Goal: Task Accomplishment & Management: Use online tool/utility

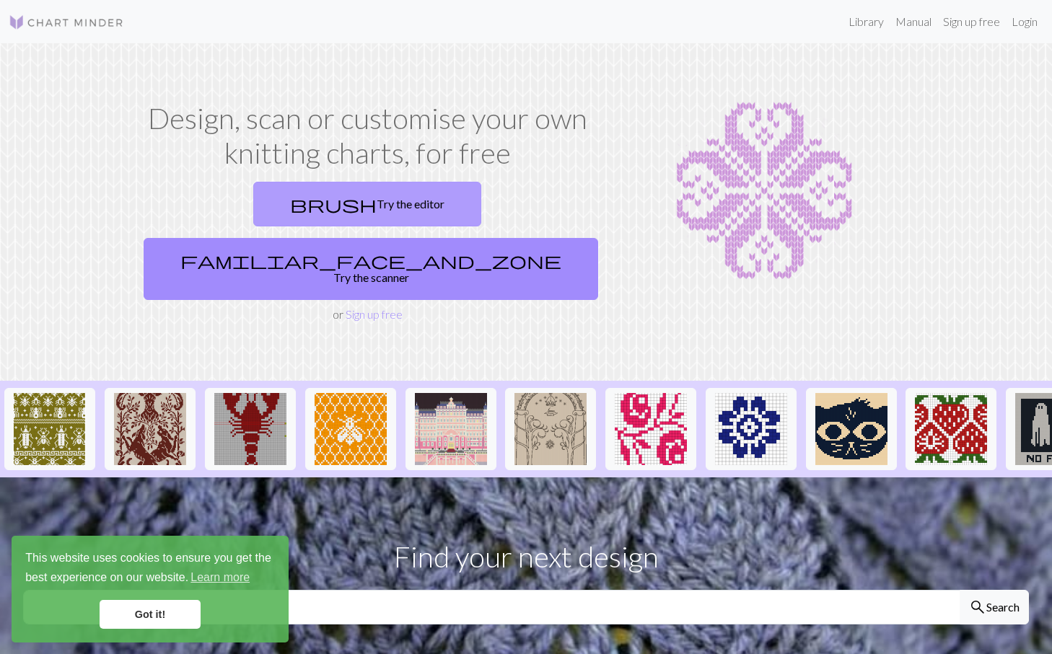
click at [271, 182] on link "brush Try the editor" at bounding box center [367, 204] width 228 height 45
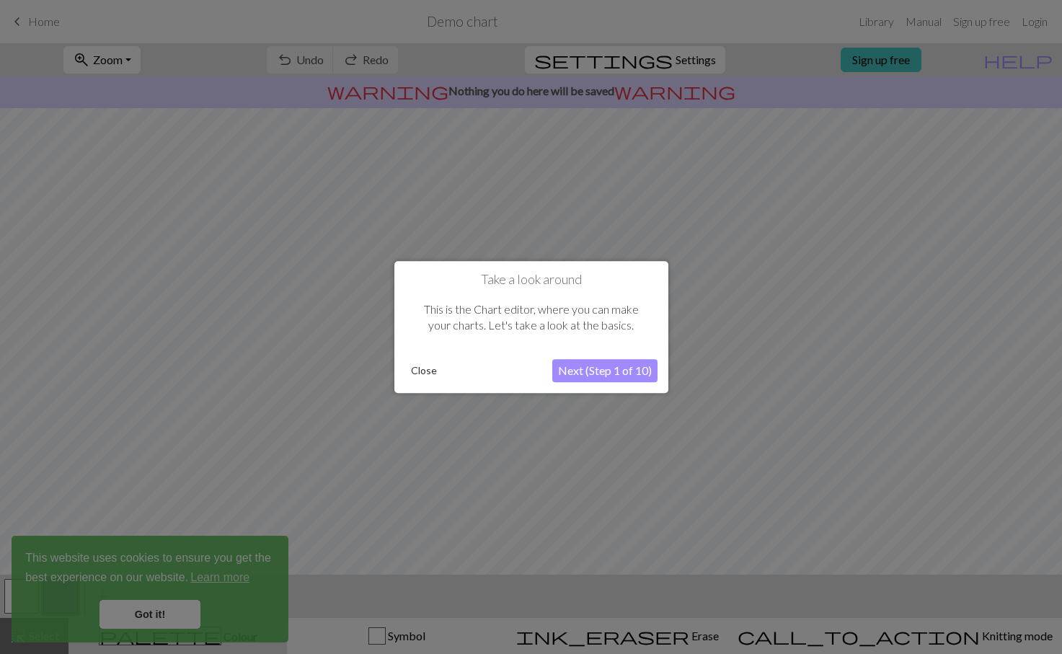
click at [608, 371] on button "Next (Step 1 of 10)" at bounding box center [604, 370] width 105 height 23
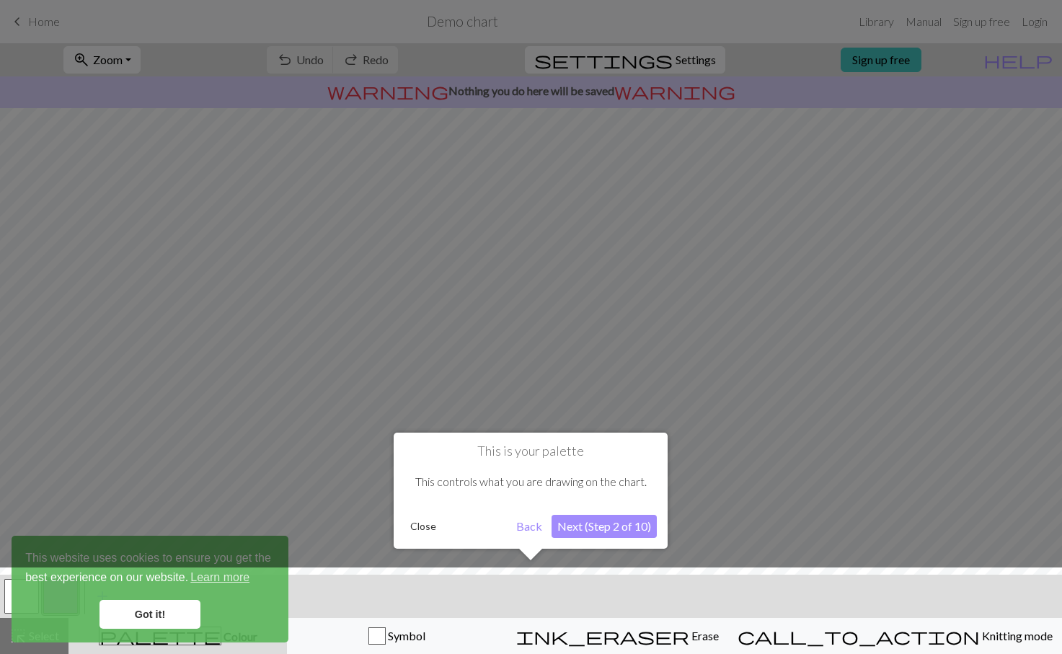
click at [602, 530] on button "Next (Step 2 of 10)" at bounding box center [604, 526] width 105 height 23
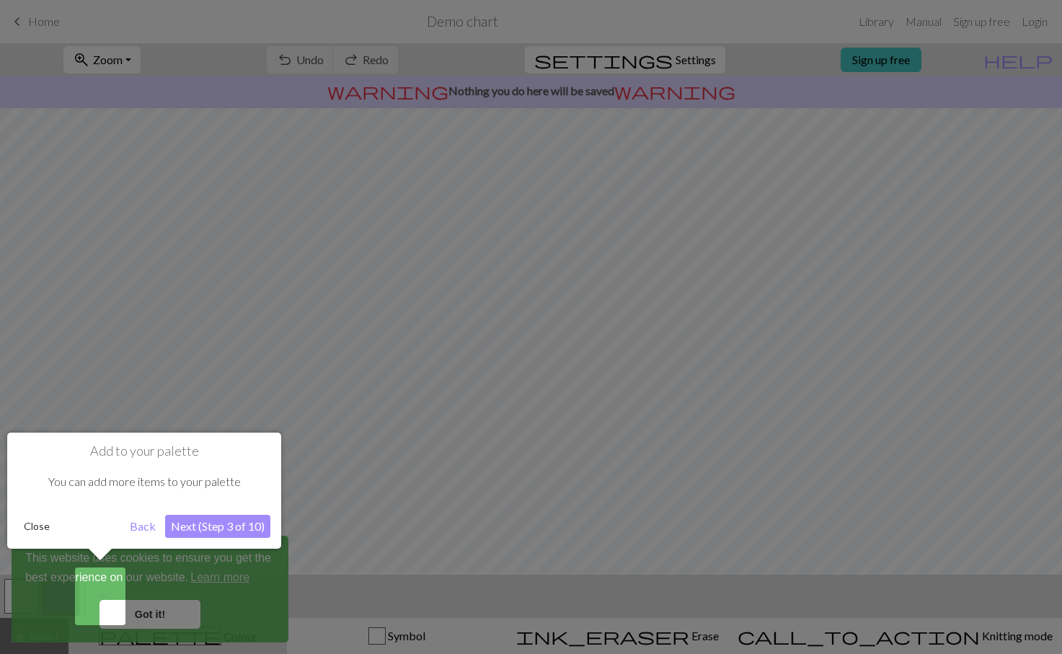
click at [206, 528] on button "Next (Step 3 of 10)" at bounding box center [217, 526] width 105 height 23
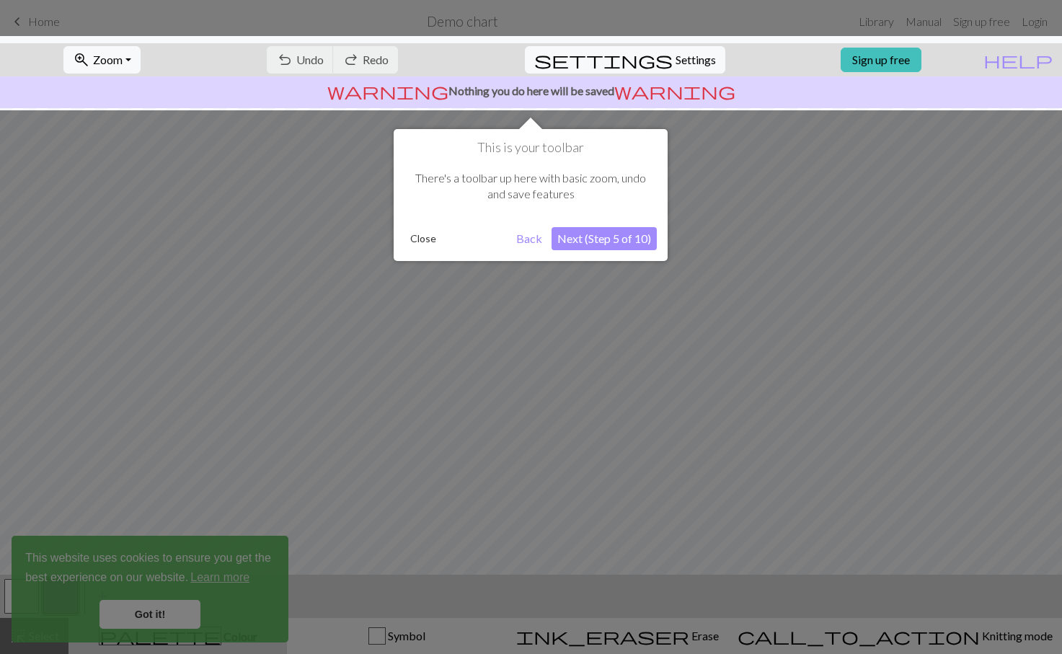
click at [593, 224] on div "This is your toolbar There's a toolbar up here with basic zoom, undo and save f…" at bounding box center [531, 195] width 274 height 132
click at [589, 240] on button "Next (Step 5 of 10)" at bounding box center [604, 238] width 105 height 23
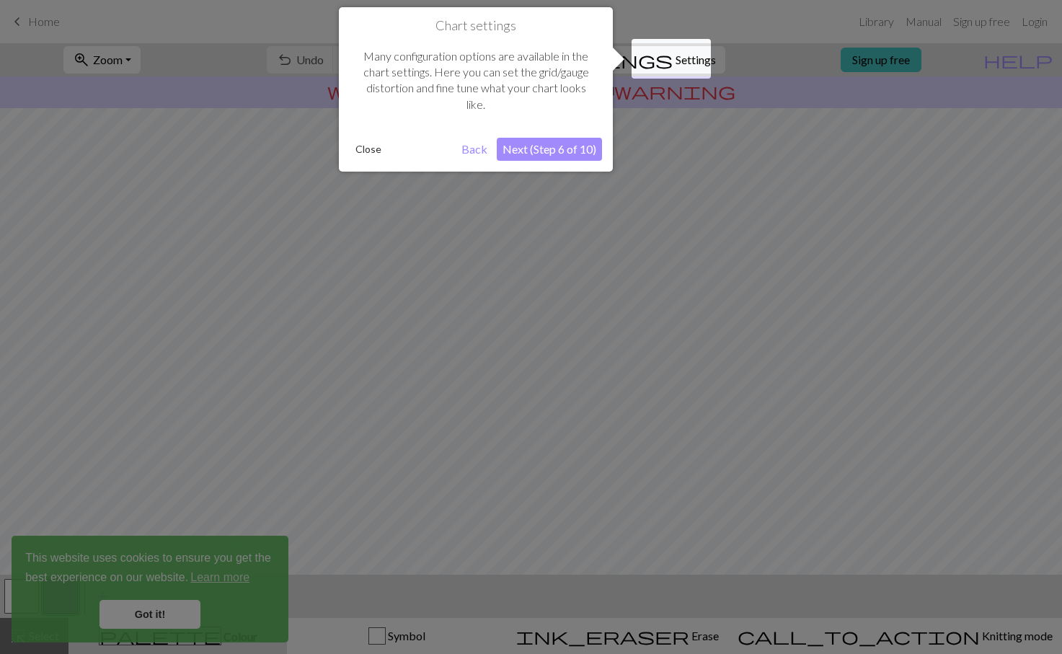
click at [541, 142] on button "Next (Step 6 of 10)" at bounding box center [549, 149] width 105 height 23
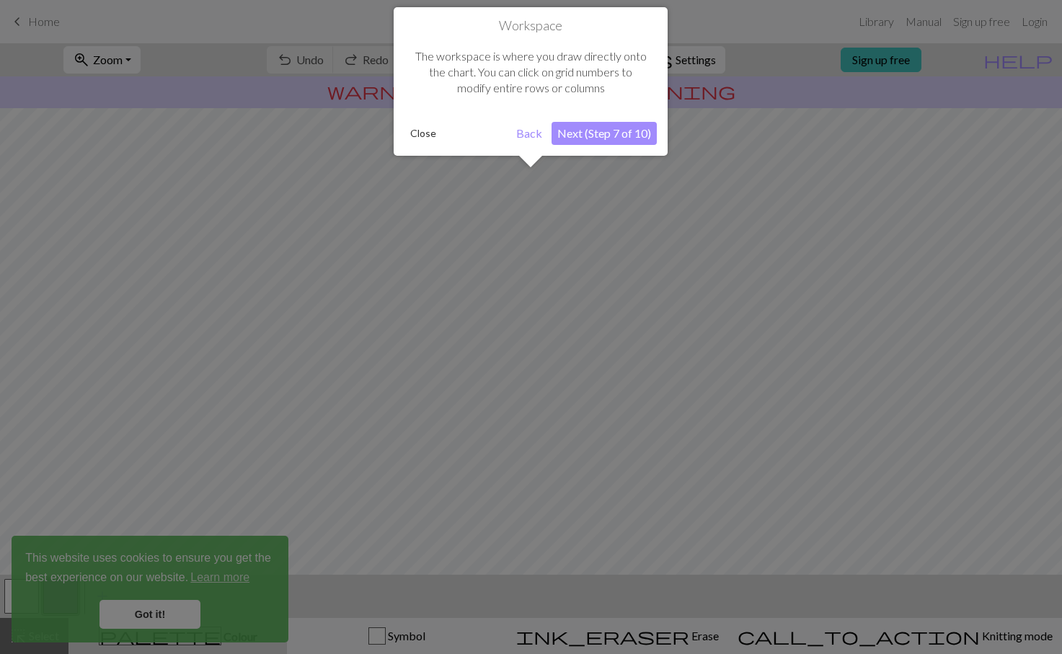
scroll to position [66, 0]
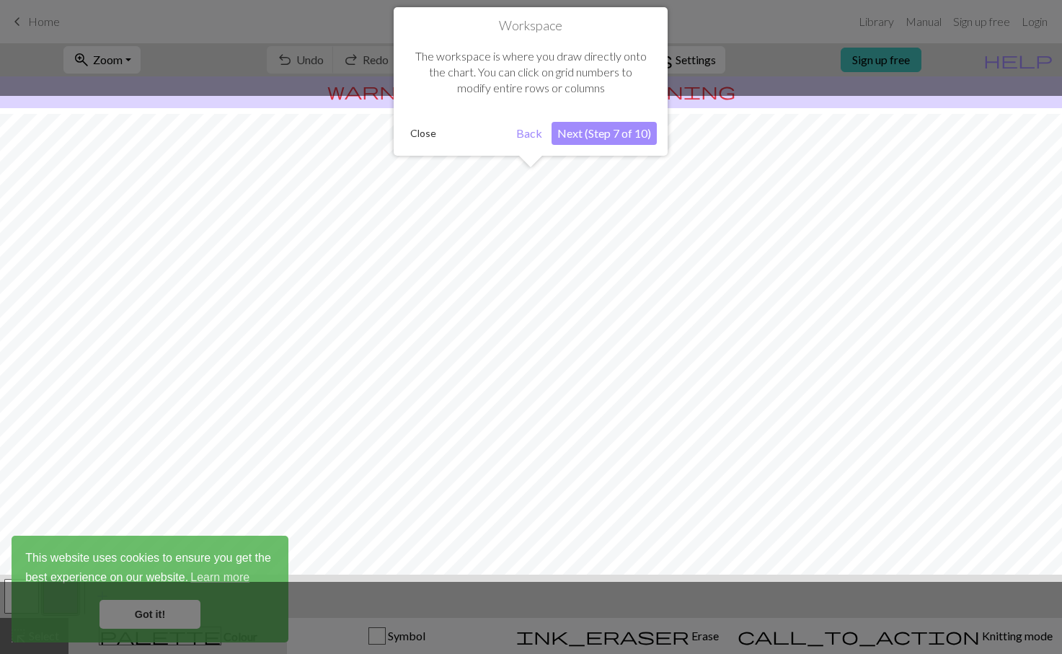
click at [602, 141] on button "Next (Step 7 of 10)" at bounding box center [604, 133] width 105 height 23
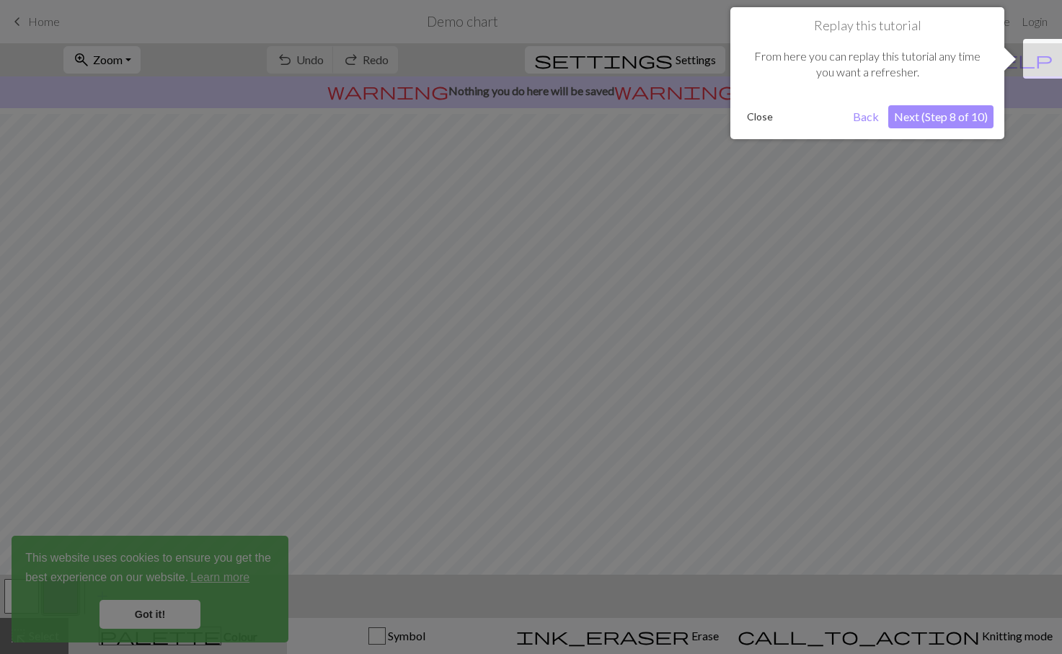
click at [923, 107] on button "Next (Step 8 of 10)" at bounding box center [941, 116] width 105 height 23
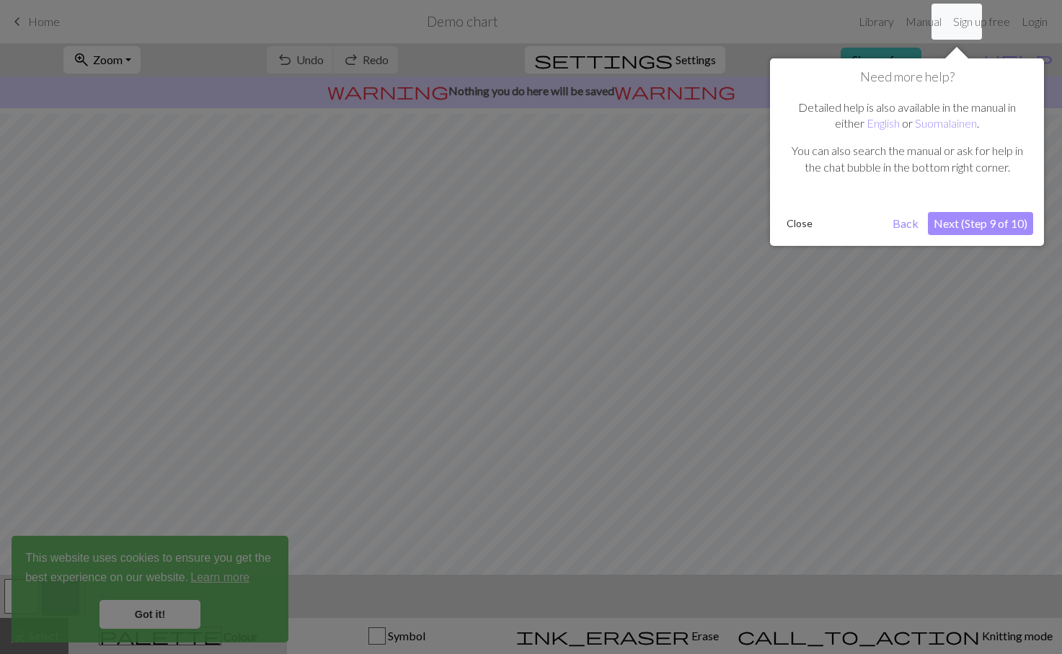
click at [956, 219] on button "Next (Step 9 of 10)" at bounding box center [980, 223] width 105 height 23
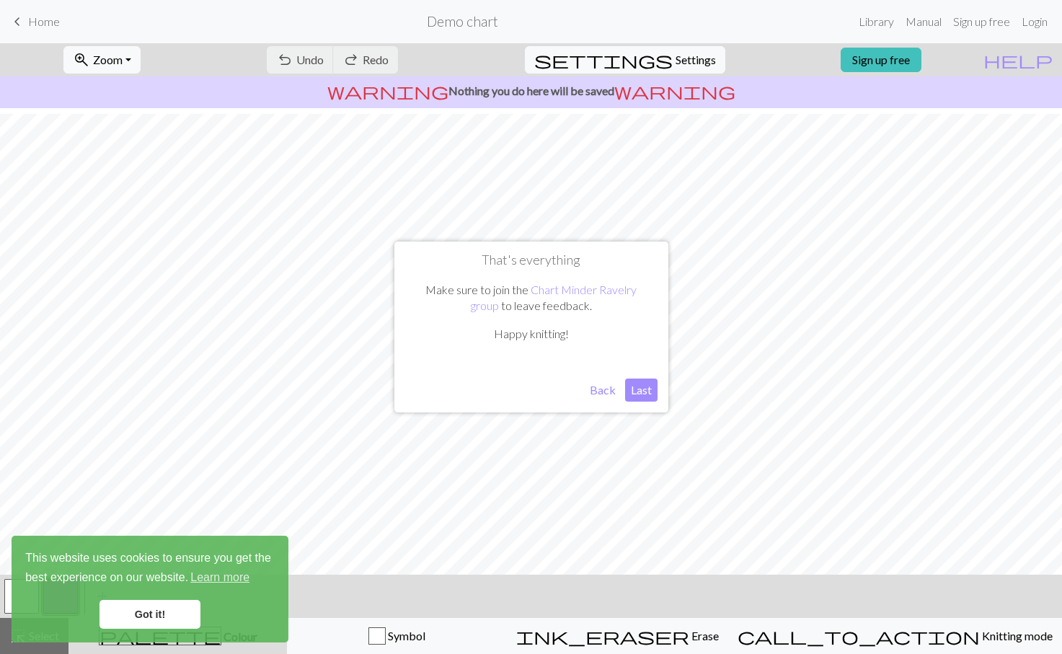
click at [640, 398] on button "Last" at bounding box center [641, 390] width 32 height 23
click at [31, 23] on span "Home" at bounding box center [44, 21] width 32 height 14
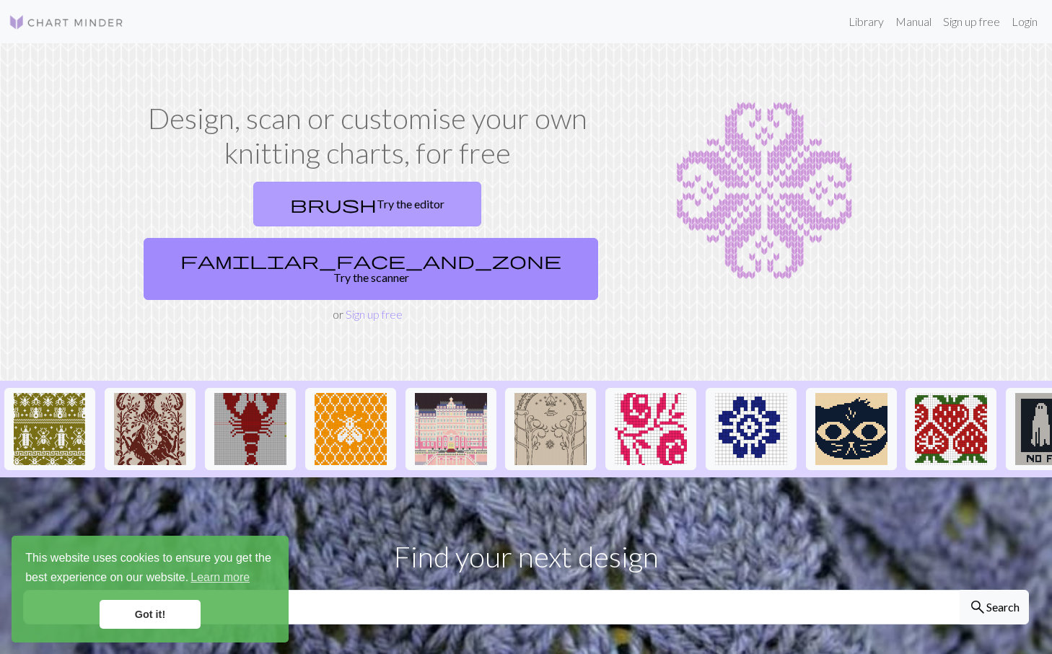
click at [288, 182] on link "brush Try the editor" at bounding box center [367, 204] width 228 height 45
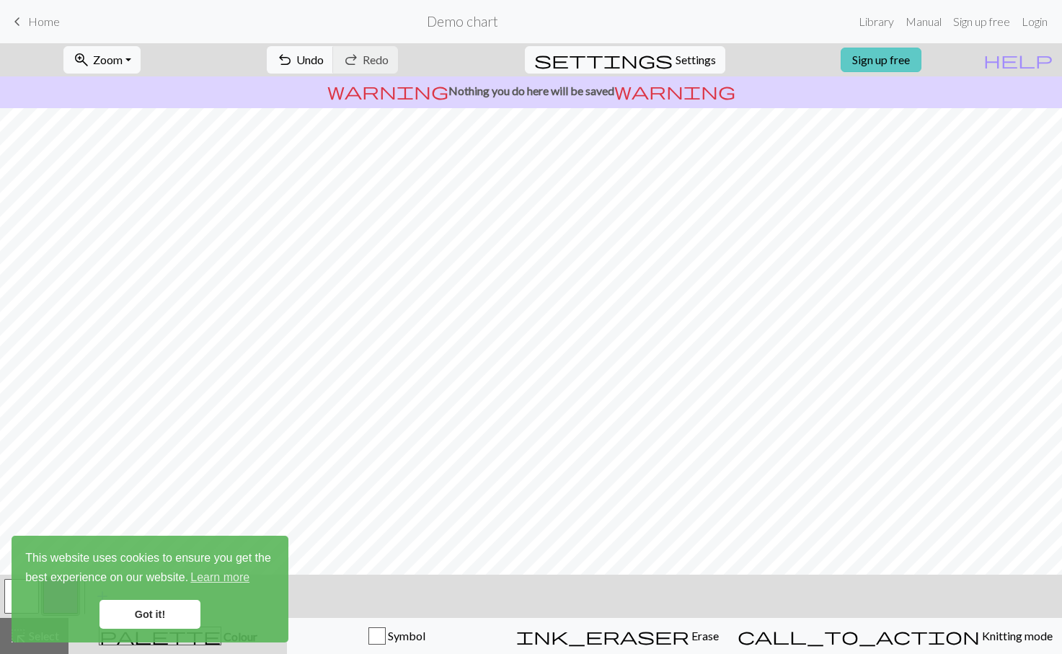
click at [922, 58] on link "Sign up free" at bounding box center [881, 60] width 81 height 25
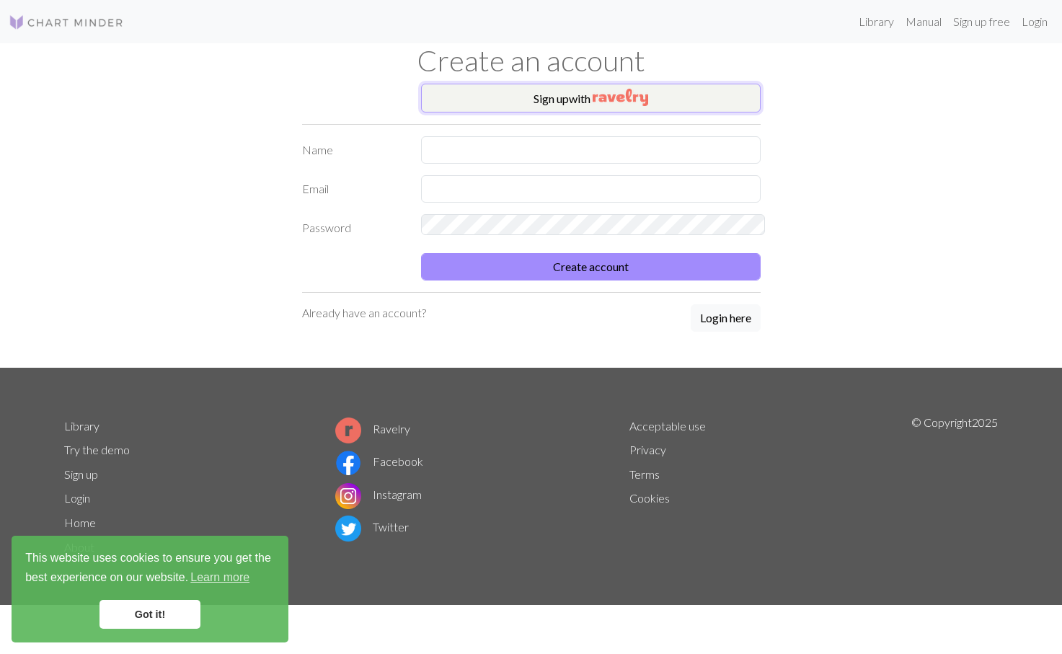
click at [553, 84] on button "Sign up with" at bounding box center [591, 98] width 340 height 29
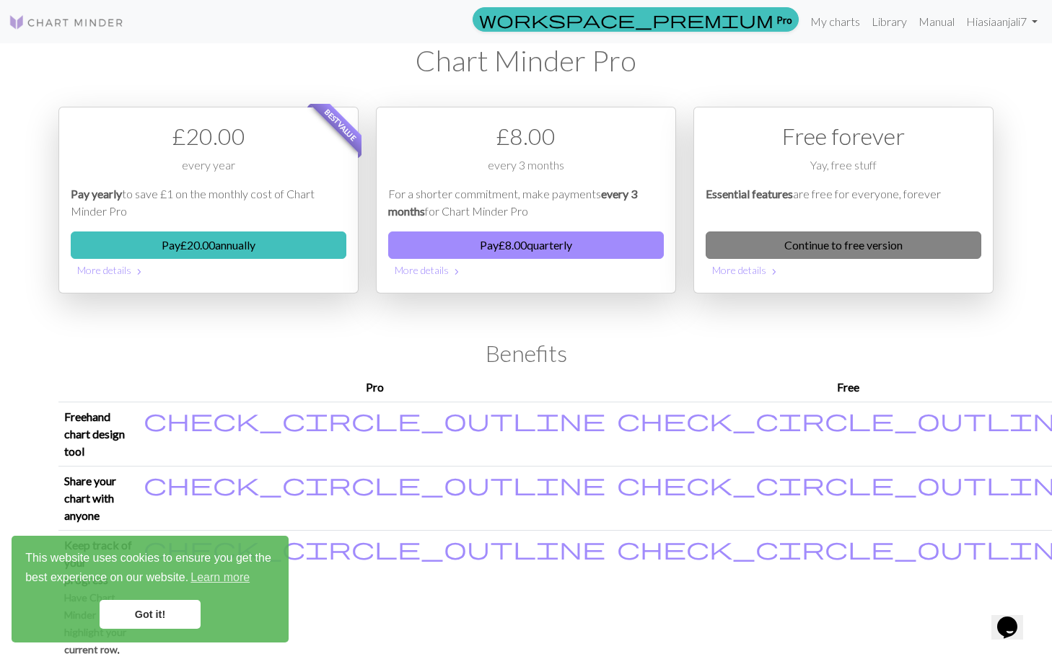
click at [789, 232] on link "Continue to free version" at bounding box center [843, 245] width 276 height 27
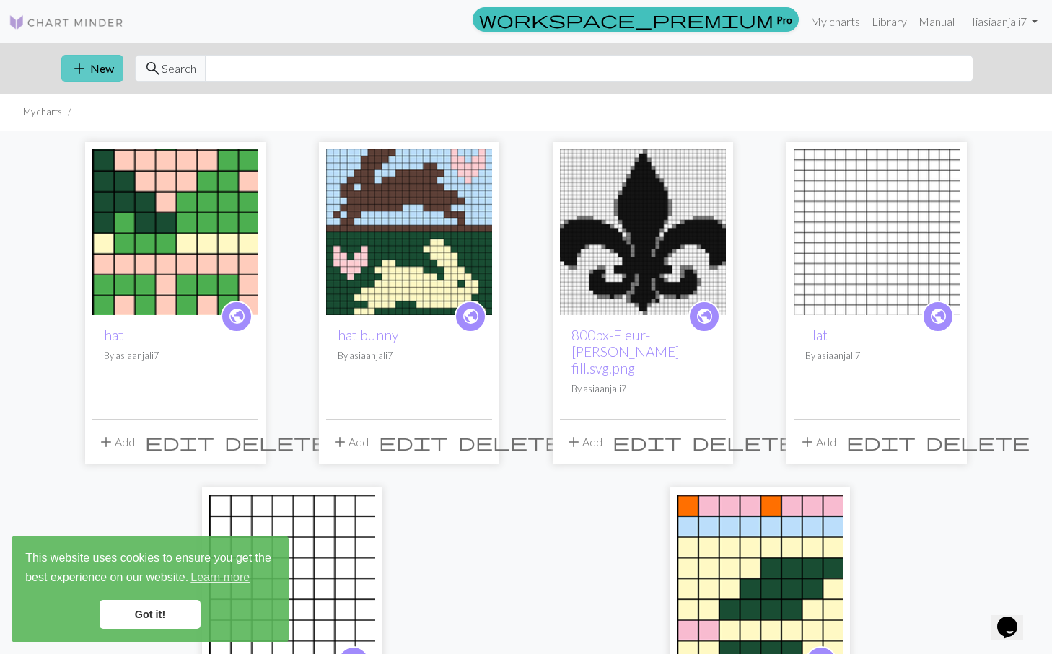
click at [79, 73] on span "add" at bounding box center [79, 68] width 17 height 20
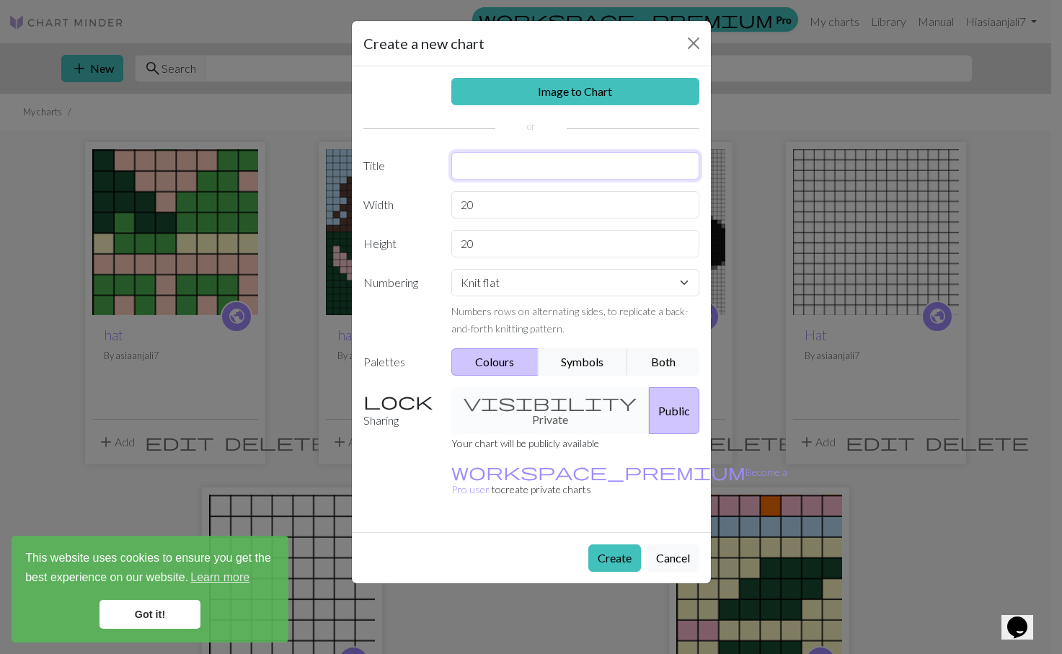
click at [492, 152] on input "text" at bounding box center [576, 165] width 248 height 27
type input "h"
type input "beanie"
click at [480, 191] on input "20" at bounding box center [576, 204] width 248 height 27
click at [476, 230] on input "20" at bounding box center [576, 243] width 248 height 27
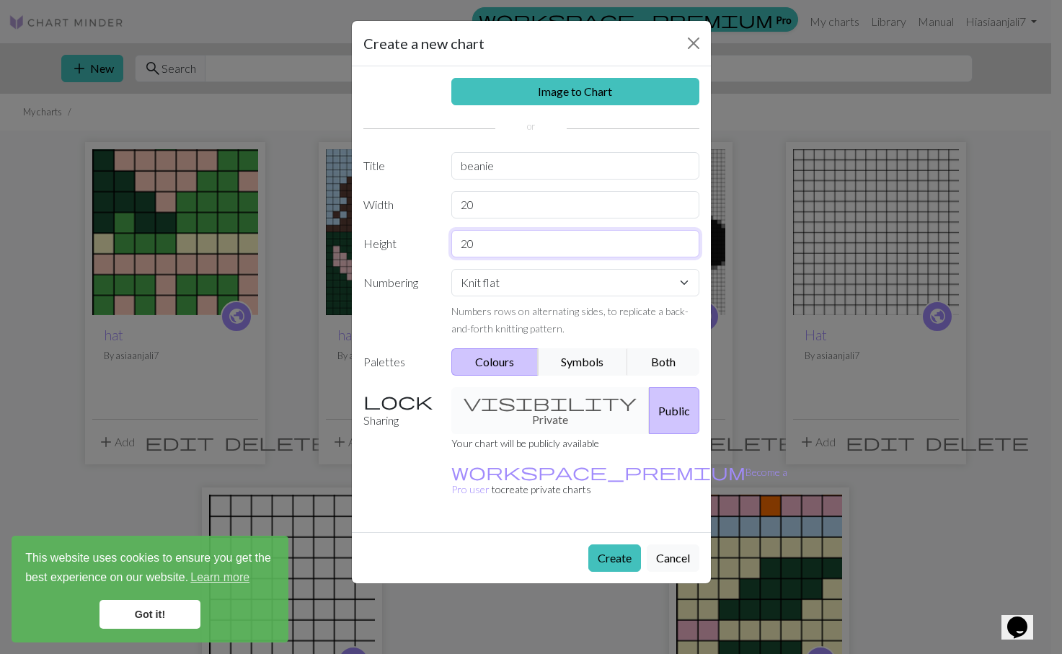
type input "2"
type input "1"
type input "20"
click at [475, 191] on input "20" at bounding box center [576, 204] width 248 height 27
click at [491, 269] on select "Knit flat Knit in the round Lace knitting Cross stitch" at bounding box center [576, 282] width 248 height 27
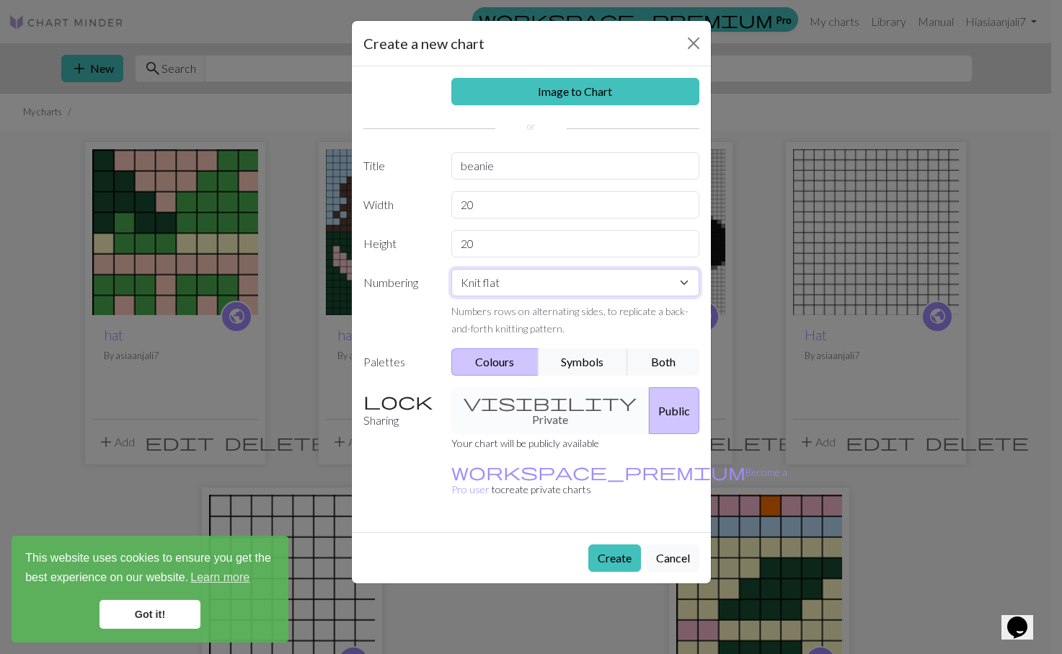
select select "round"
click at [475, 191] on input "20" at bounding box center [576, 204] width 248 height 27
type input "2"
type input "84"
click at [562, 387] on div "visibility Private Public" at bounding box center [575, 410] width 265 height 47
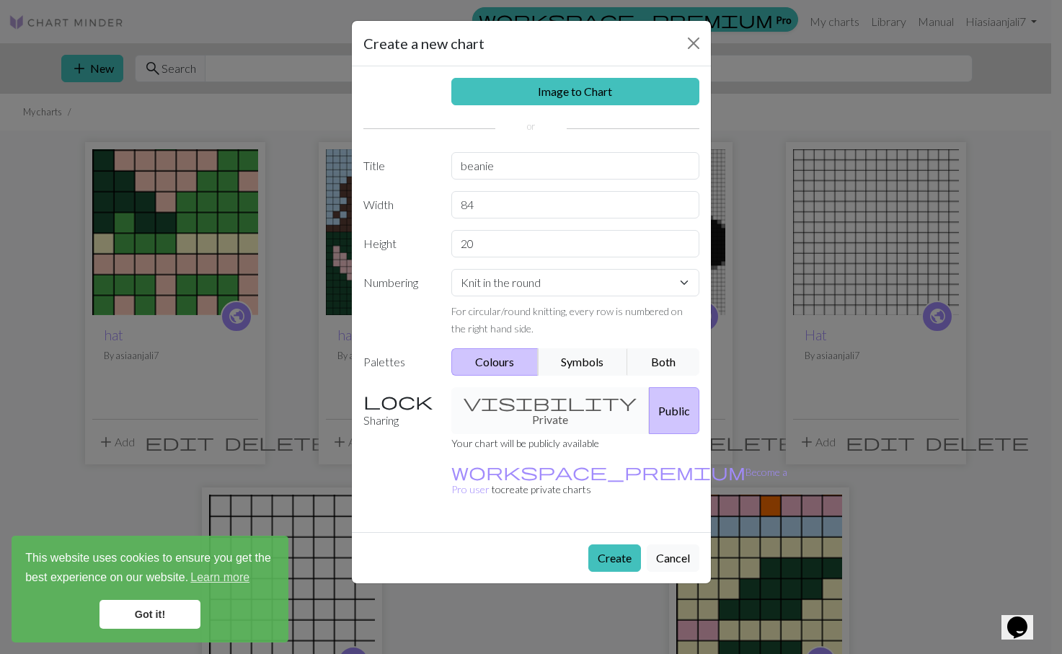
click at [536, 387] on div "visibility Private Public" at bounding box center [575, 410] width 265 height 47
click at [635, 545] on button "Create" at bounding box center [615, 558] width 53 height 27
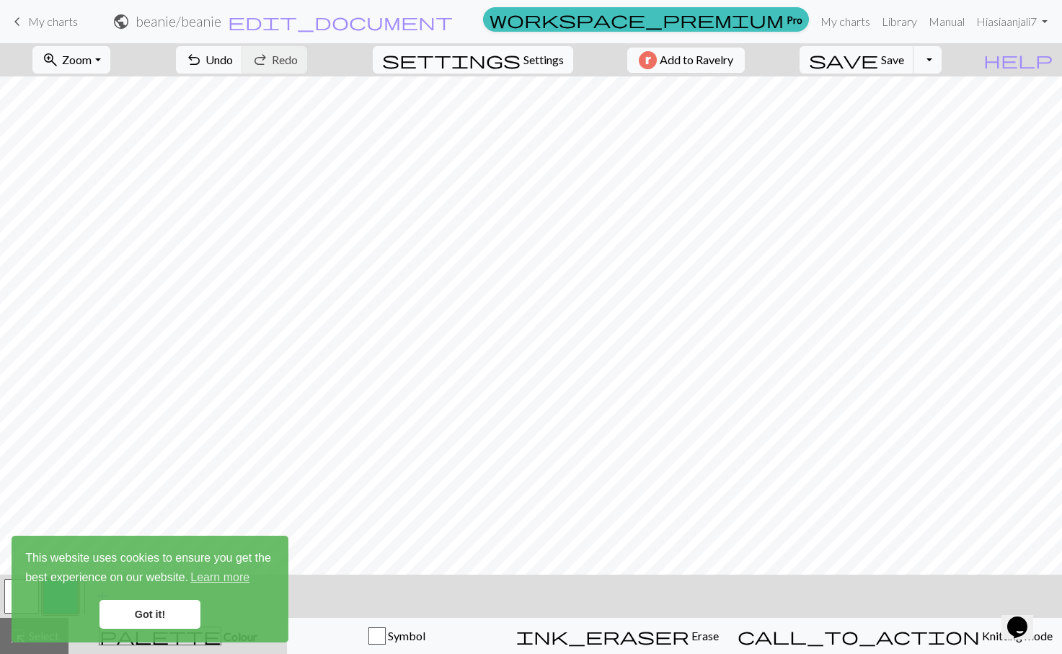
click at [513, 63] on span "settings" at bounding box center [451, 60] width 138 height 20
select select "aran"
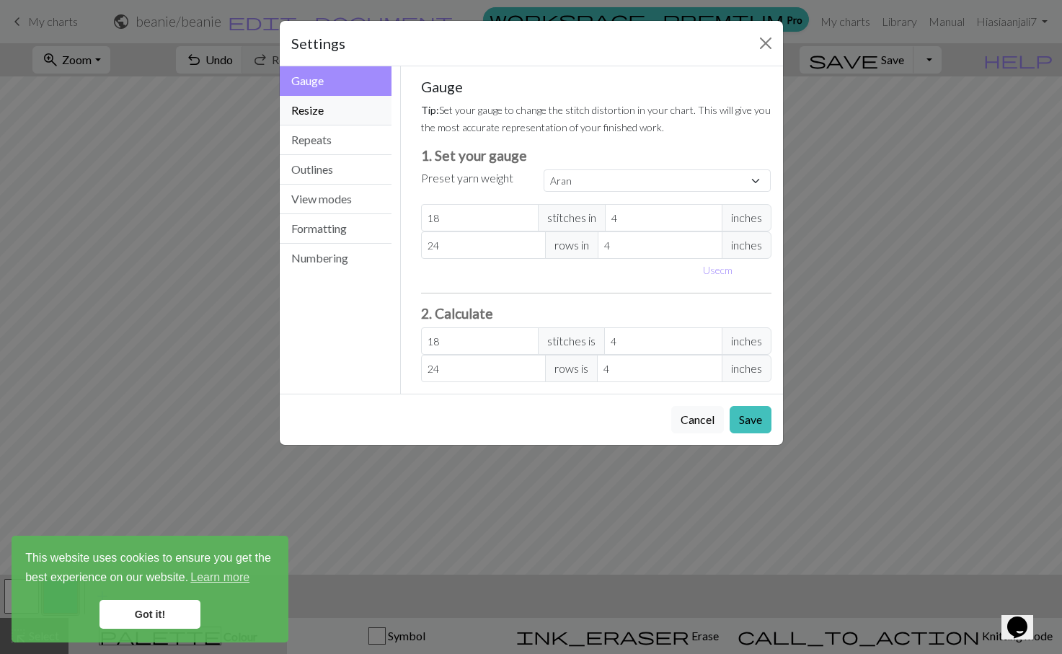
click at [330, 96] on button "Resize" at bounding box center [336, 111] width 113 height 30
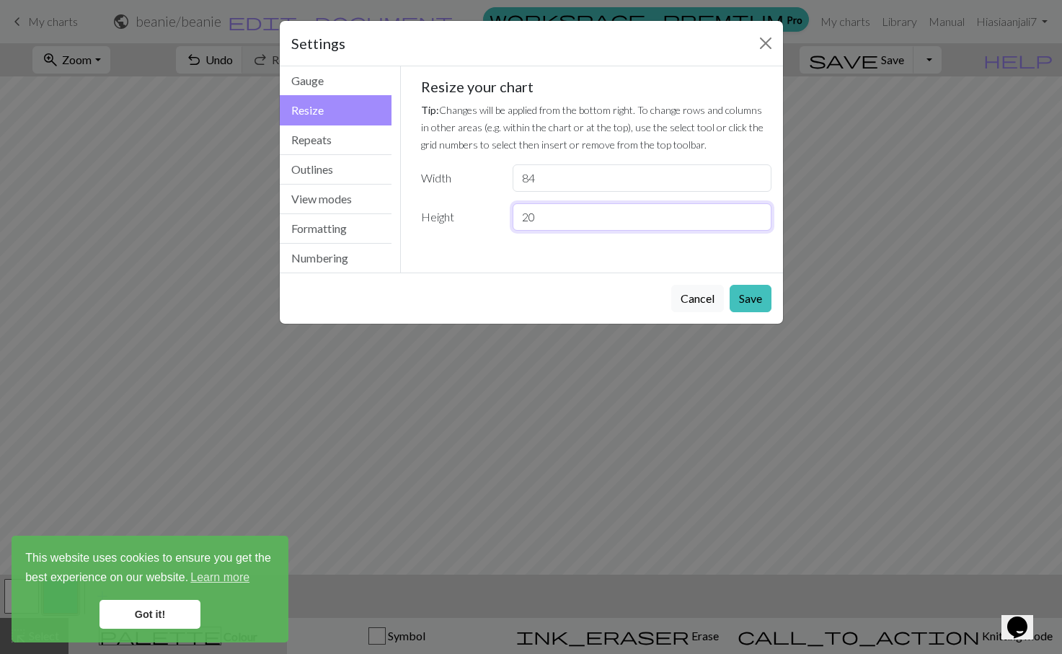
click at [533, 203] on input "20" at bounding box center [642, 216] width 258 height 27
type input "2"
type input "30"
click at [762, 285] on button "Save" at bounding box center [751, 298] width 42 height 27
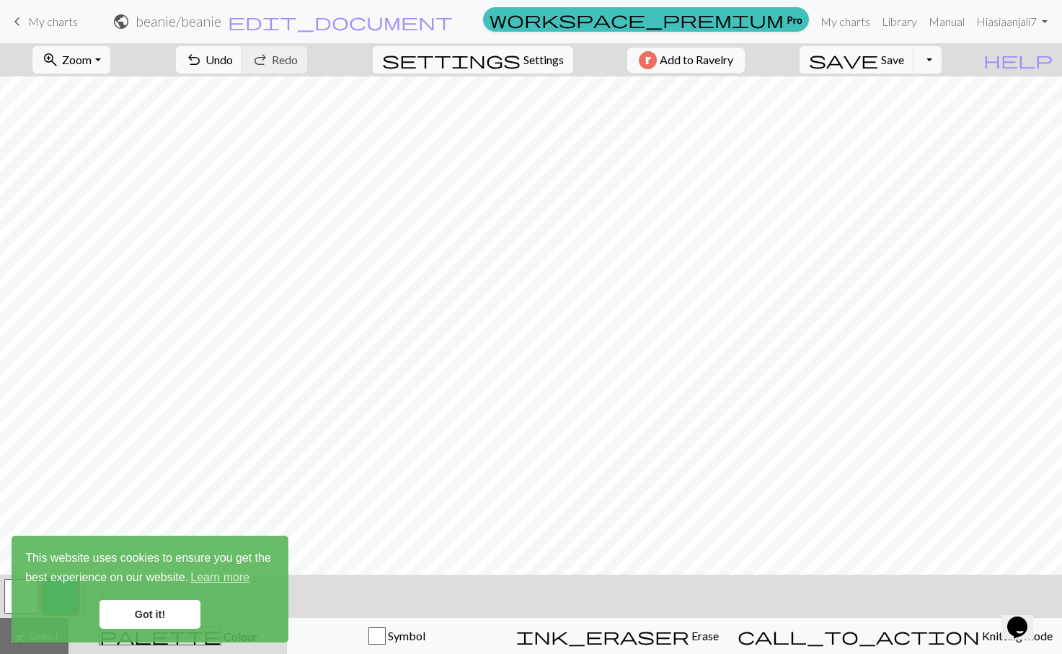
click at [146, 612] on link "Got it!" at bounding box center [150, 614] width 101 height 29
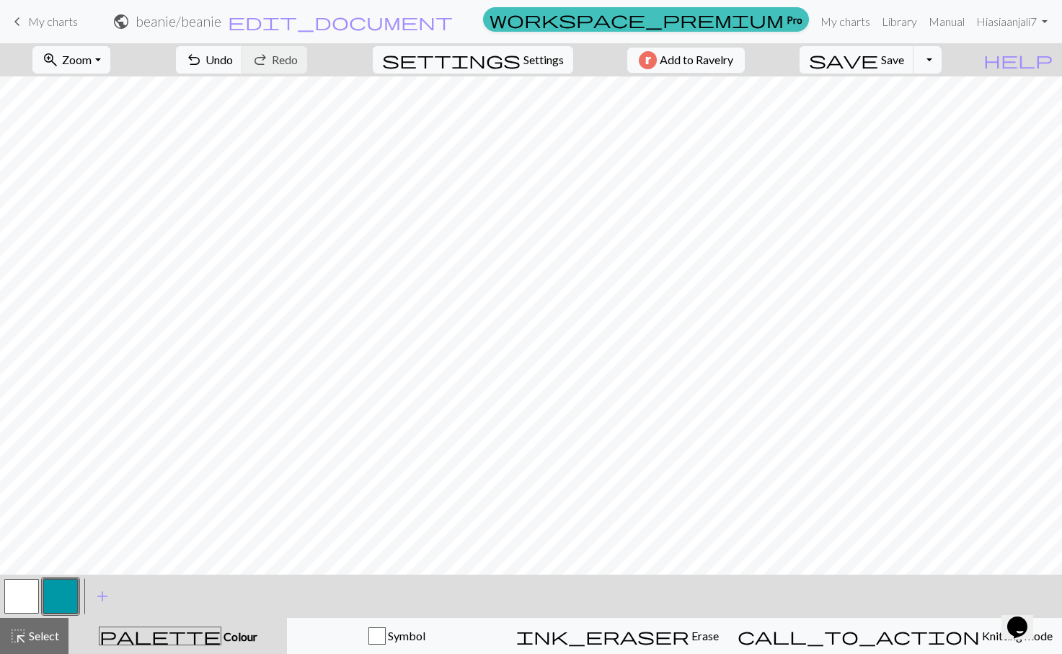
click at [30, 594] on button "button" at bounding box center [21, 596] width 35 height 35
click at [101, 602] on span "add" at bounding box center [102, 596] width 17 height 20
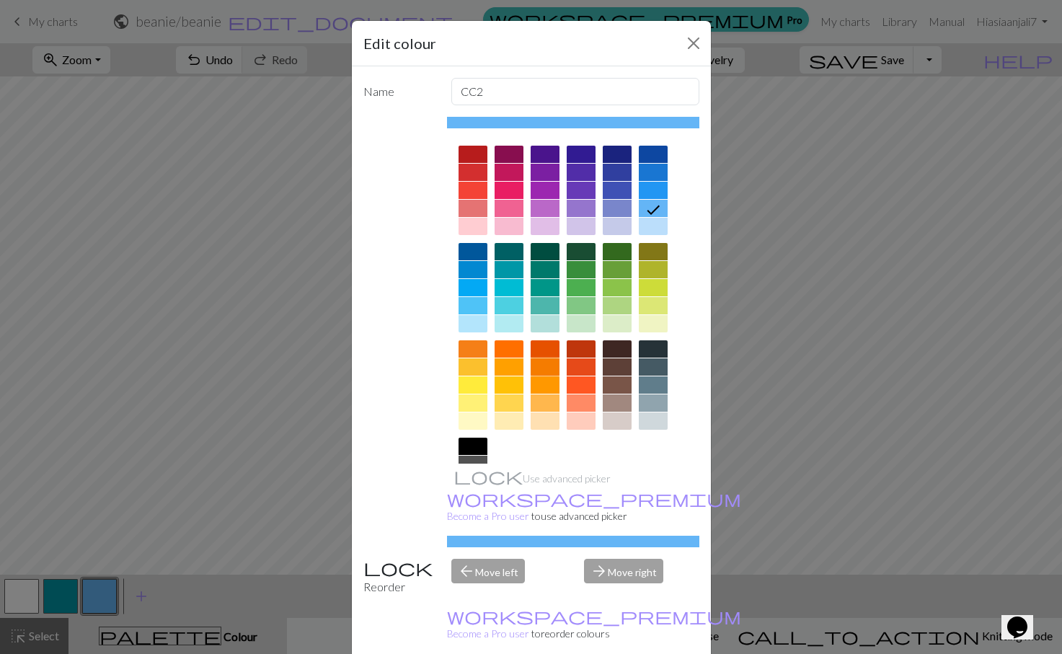
click at [540, 358] on div at bounding box center [545, 366] width 29 height 17
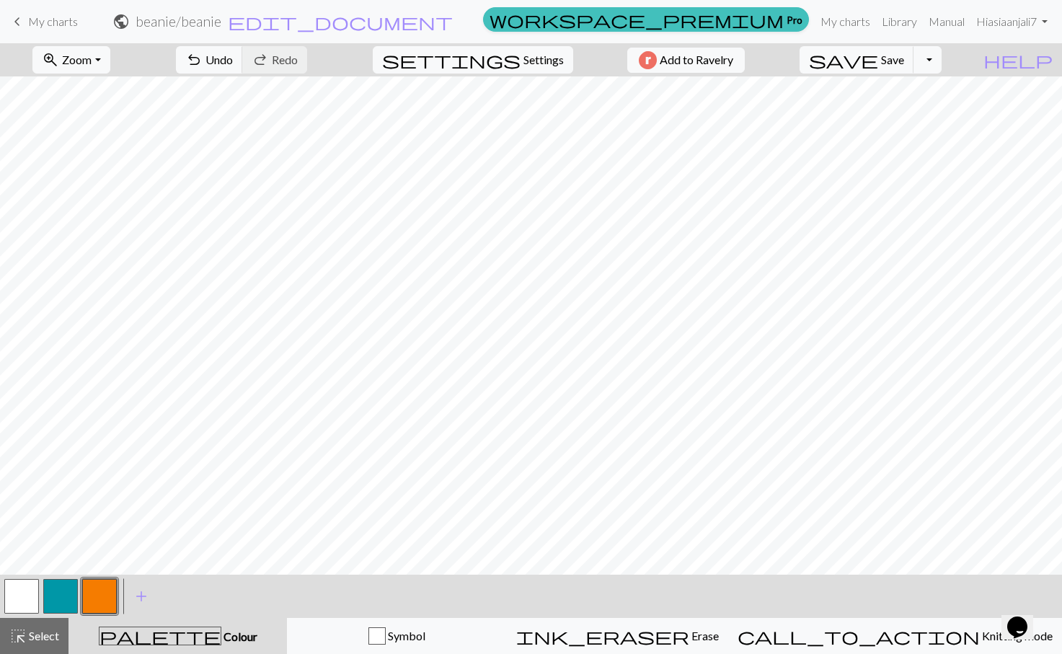
click at [70, 597] on button "button" at bounding box center [60, 596] width 35 height 35
click at [68, 597] on button "button" at bounding box center [60, 596] width 35 height 35
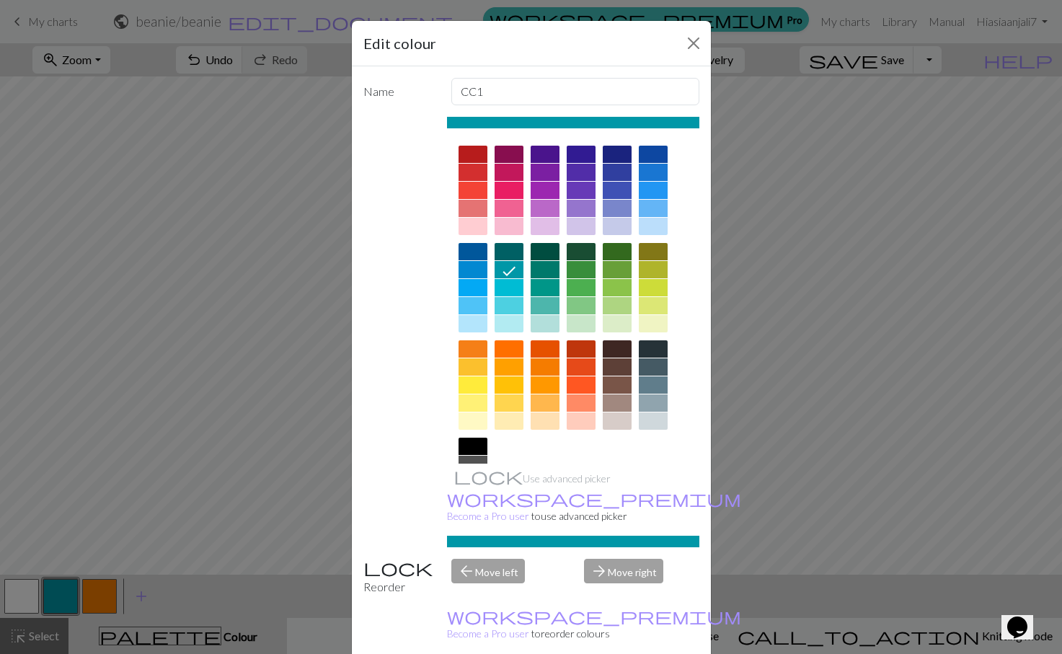
click at [618, 218] on div at bounding box center [617, 226] width 29 height 17
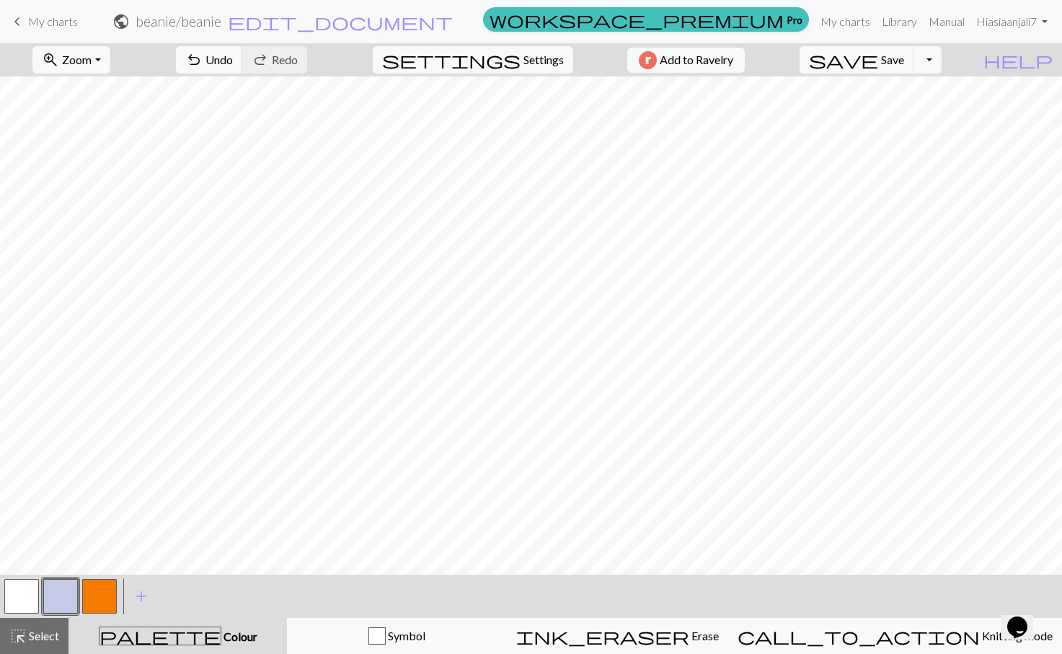
click at [29, 589] on button "button" at bounding box center [21, 596] width 35 height 35
click at [22, 591] on button "button" at bounding box center [21, 596] width 35 height 35
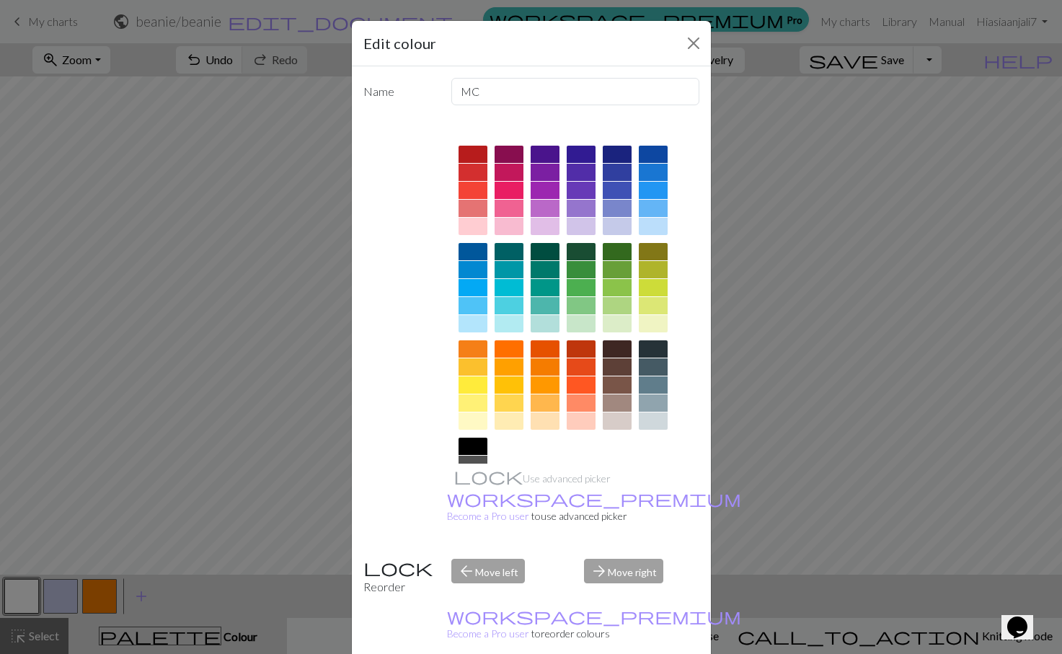
click at [615, 395] on div at bounding box center [617, 403] width 29 height 17
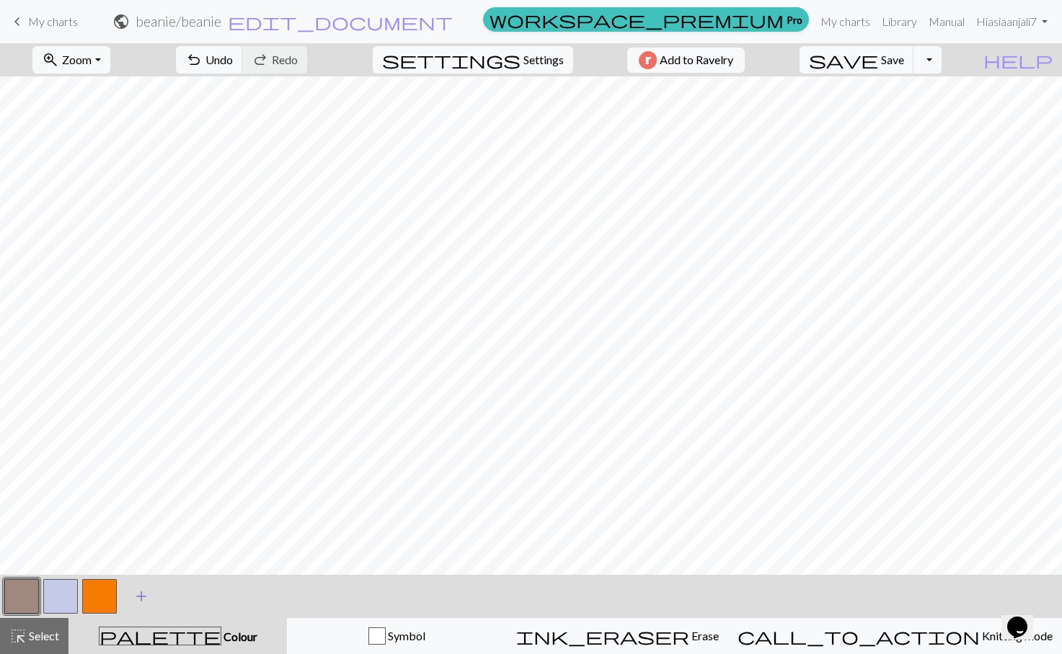
click at [140, 594] on span "add" at bounding box center [141, 596] width 17 height 20
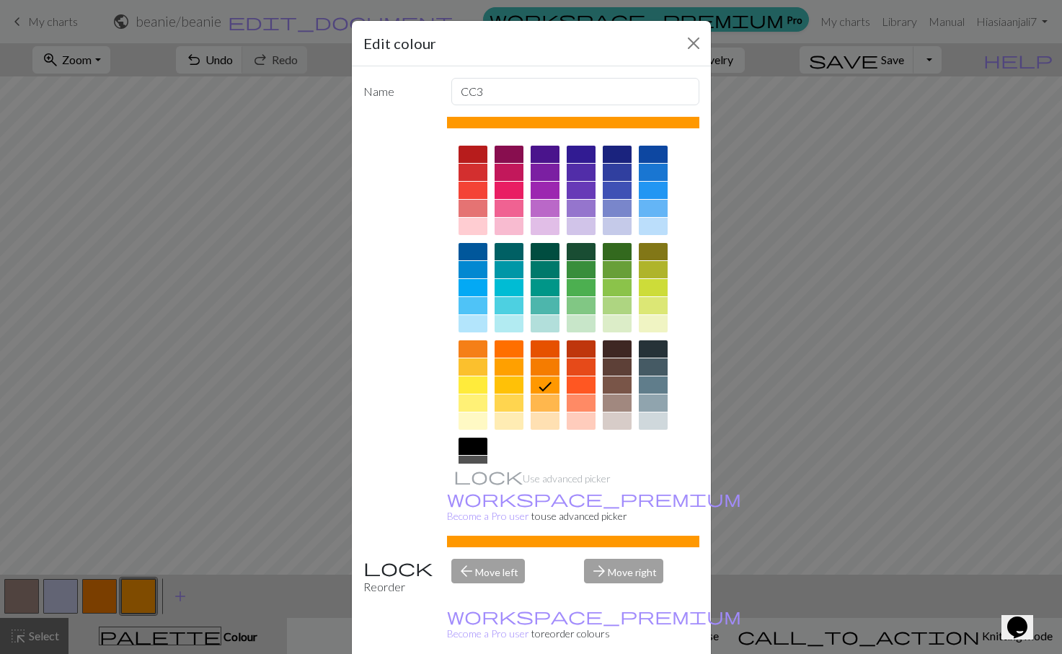
click at [474, 218] on div at bounding box center [473, 226] width 29 height 17
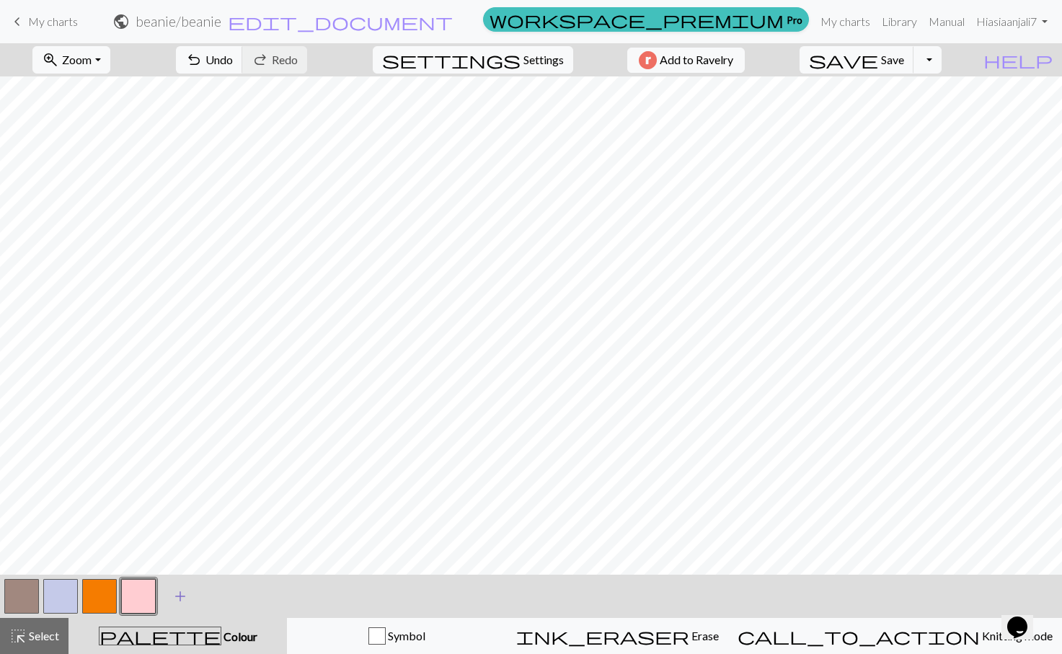
click at [174, 593] on span "add" at bounding box center [180, 596] width 17 height 20
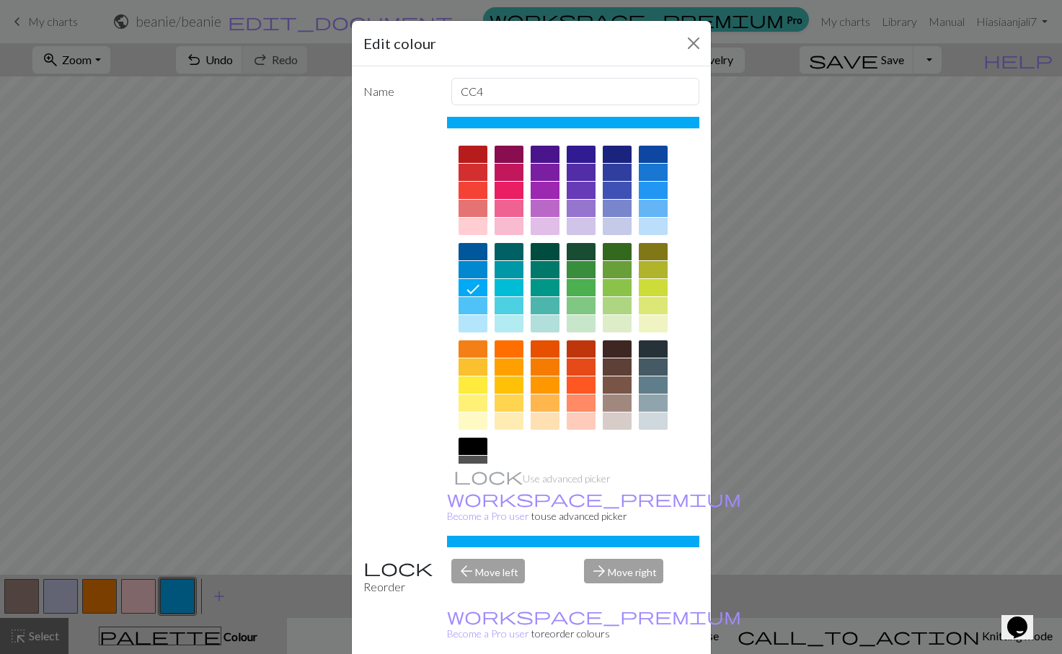
click at [476, 261] on div at bounding box center [473, 269] width 29 height 17
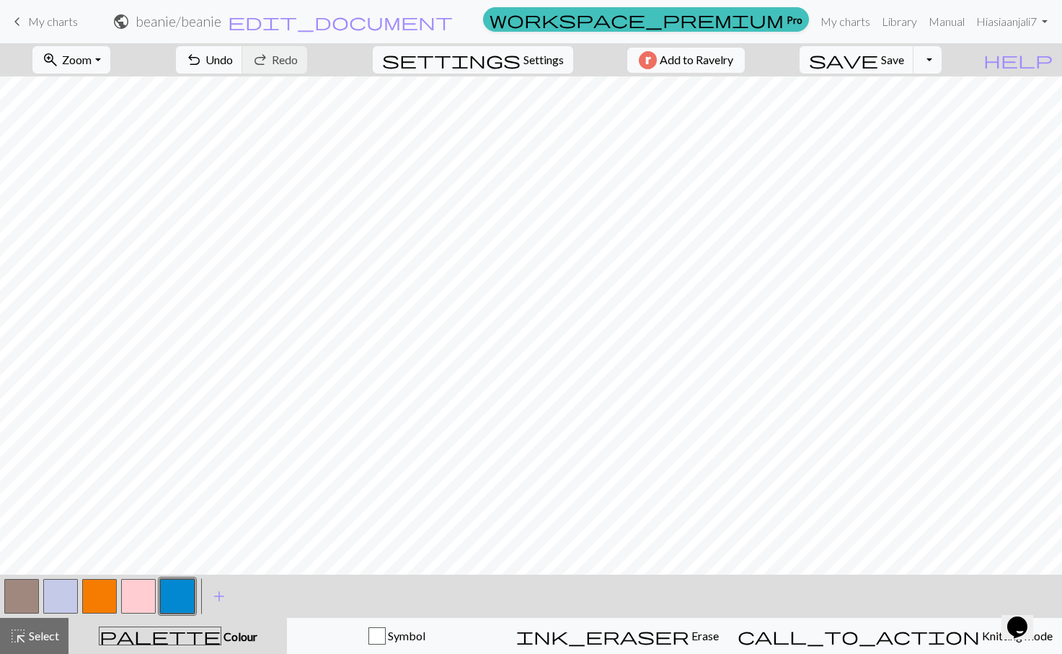
click at [184, 591] on button "button" at bounding box center [177, 596] width 35 height 35
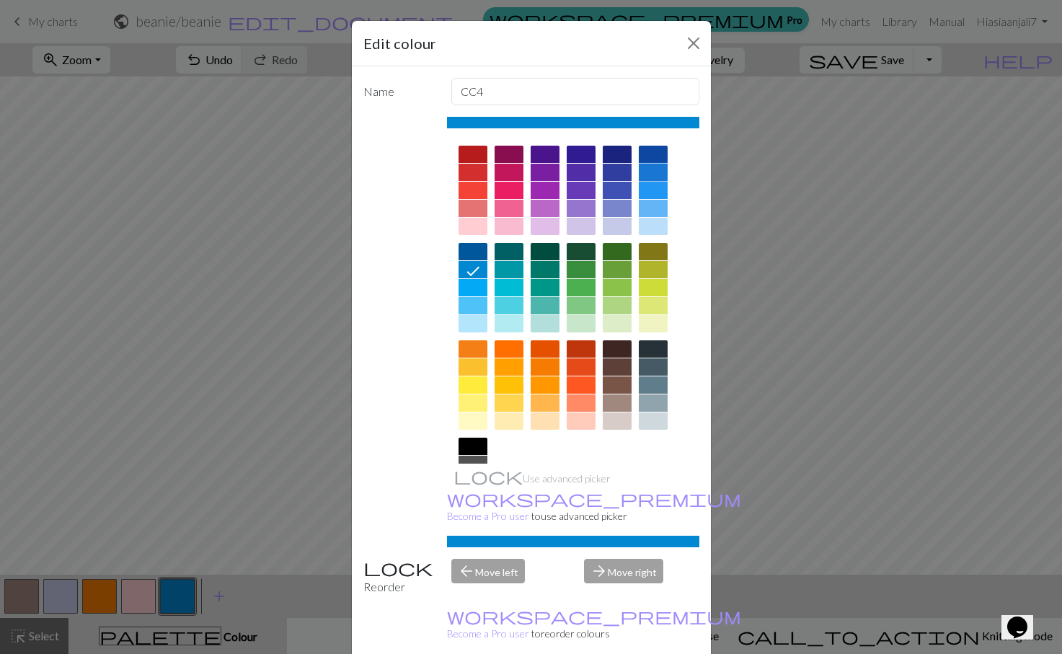
click at [640, 164] on div at bounding box center [653, 172] width 29 height 17
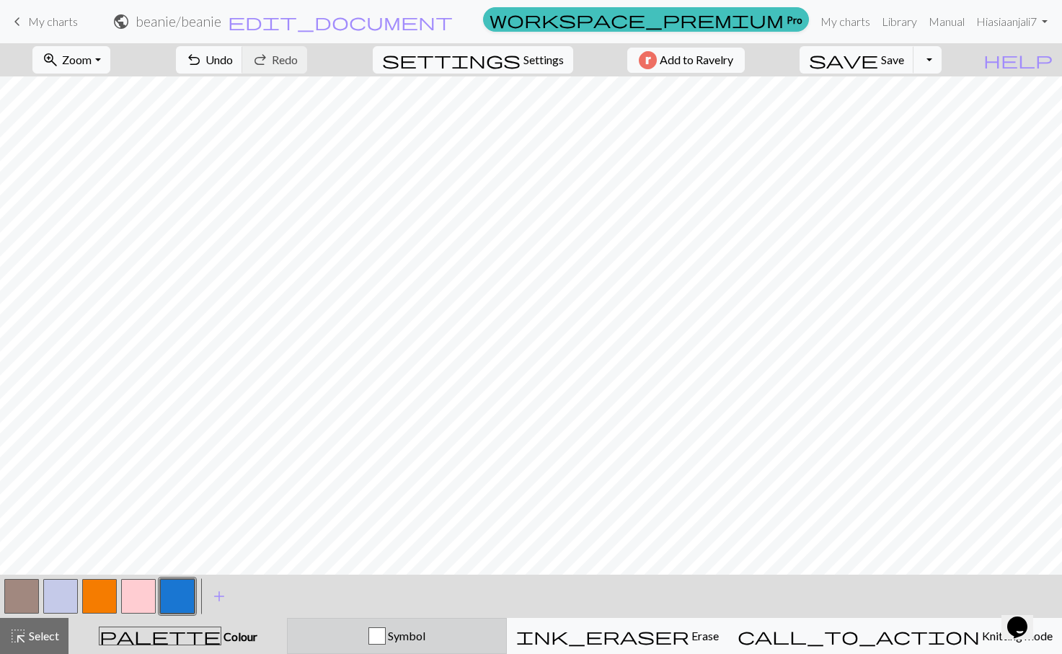
click at [456, 637] on div "Symbol" at bounding box center [396, 636] width 201 height 17
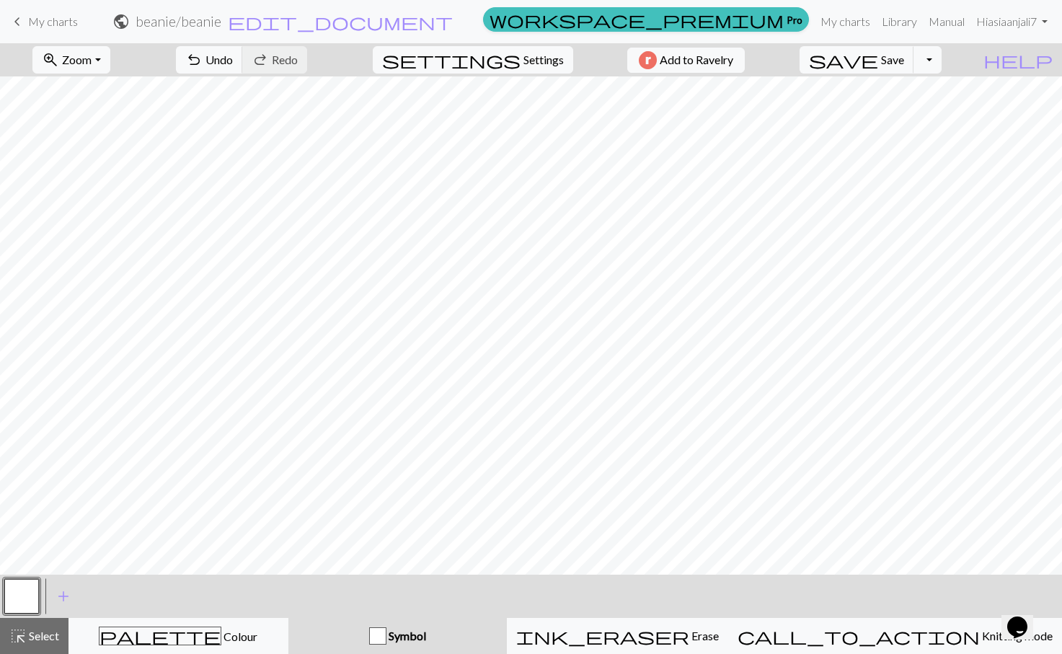
click at [31, 589] on button "button" at bounding box center [21, 596] width 35 height 35
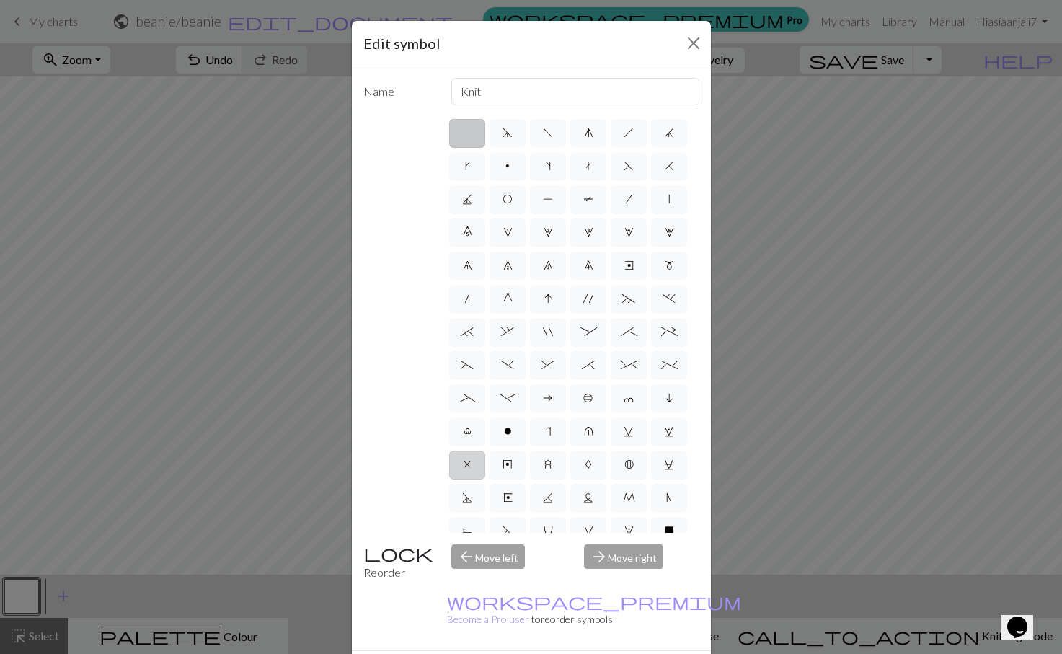
click at [465, 459] on span "x" at bounding box center [467, 465] width 7 height 12
click at [465, 456] on input "x" at bounding box center [468, 460] width 9 height 9
radio input "true"
type input "no stitch"
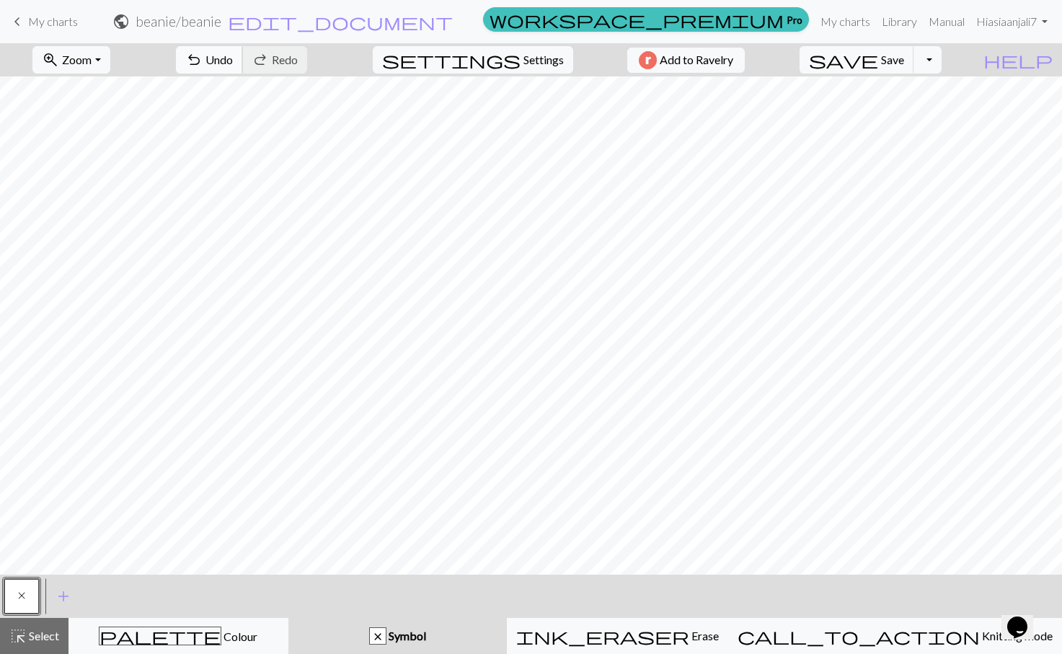
click at [233, 63] on span "Undo" at bounding box center [219, 60] width 27 height 14
click at [233, 60] on span "Undo" at bounding box center [219, 60] width 27 height 14
click at [233, 61] on span "Undo" at bounding box center [219, 60] width 27 height 14
click at [61, 593] on span "add" at bounding box center [63, 596] width 17 height 20
click at [76, 596] on button "button" at bounding box center [60, 596] width 35 height 35
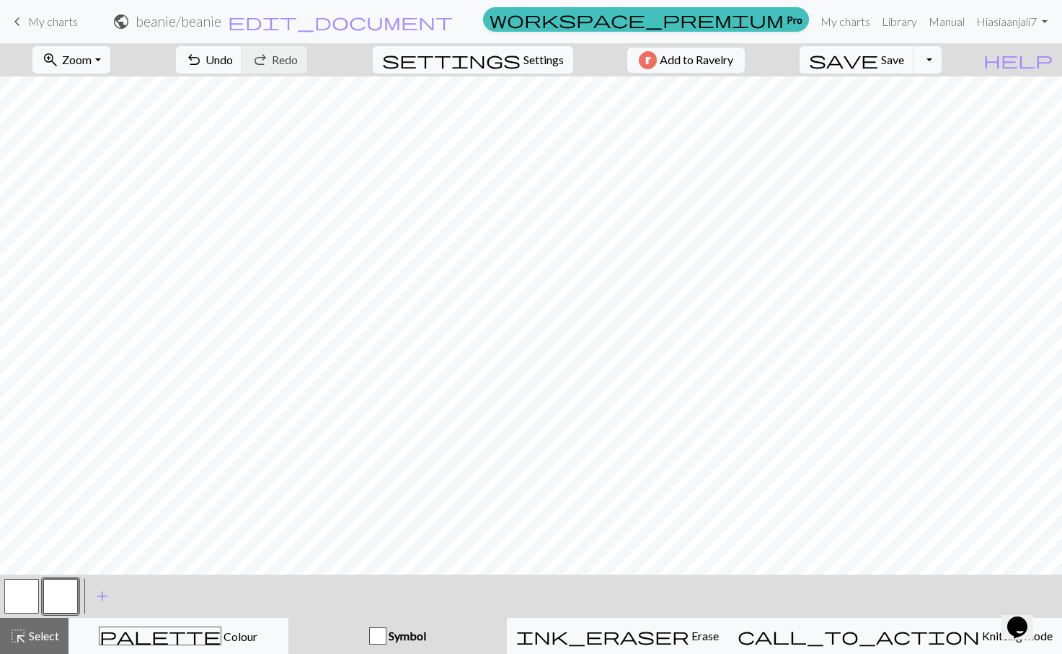
click at [426, 640] on span "Symbol" at bounding box center [407, 636] width 40 height 14
click at [387, 636] on div "button" at bounding box center [377, 636] width 17 height 17
click at [56, 596] on button "button" at bounding box center [60, 596] width 35 height 35
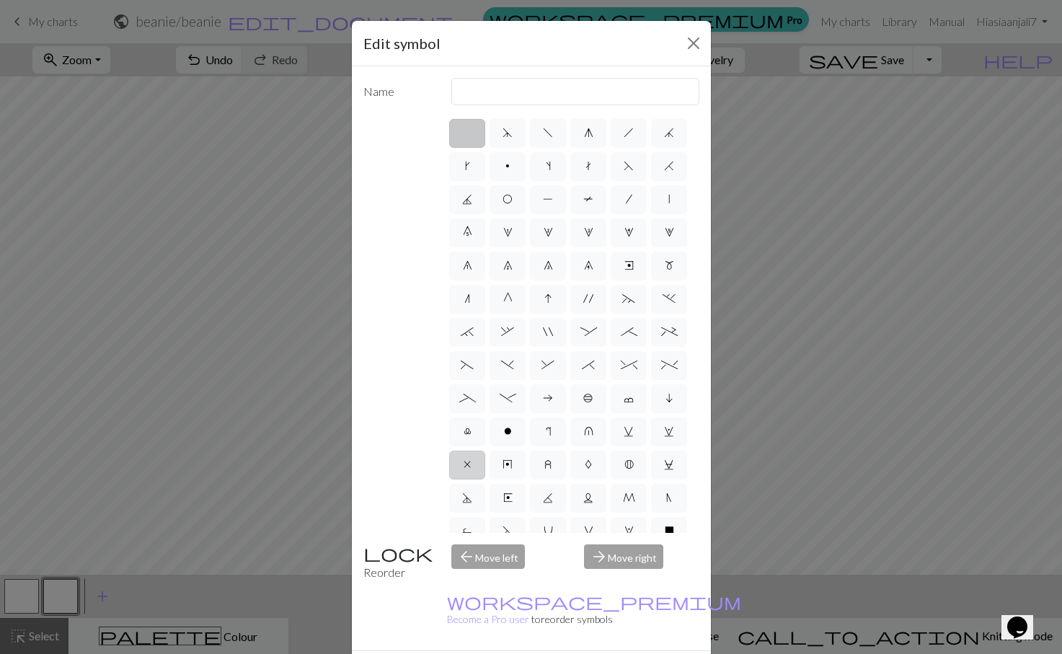
click at [465, 459] on span "x" at bounding box center [467, 465] width 7 height 12
click at [465, 456] on input "x" at bounding box center [468, 460] width 9 height 9
radio input "true"
type input "no stitch"
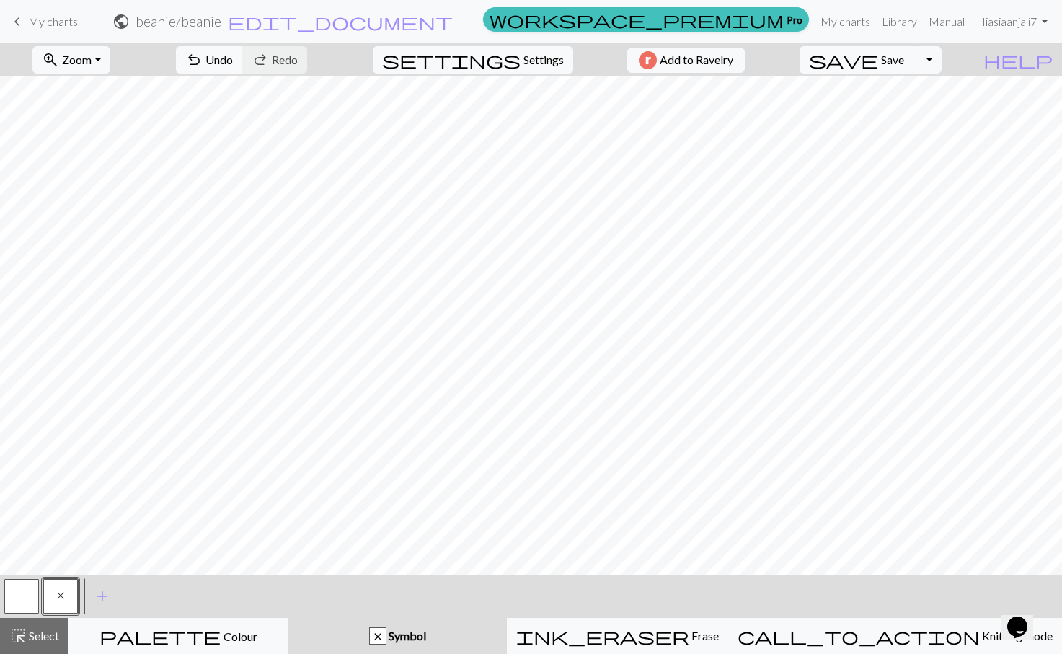
click at [22, 600] on button "button" at bounding box center [21, 596] width 35 height 35
click at [61, 594] on span "x" at bounding box center [60, 596] width 7 height 12
click at [22, 609] on button "button" at bounding box center [21, 596] width 35 height 35
click at [61, 592] on span "x" at bounding box center [60, 596] width 7 height 12
click at [27, 589] on button "button" at bounding box center [21, 596] width 35 height 35
